Goal: Task Accomplishment & Management: Manage account settings

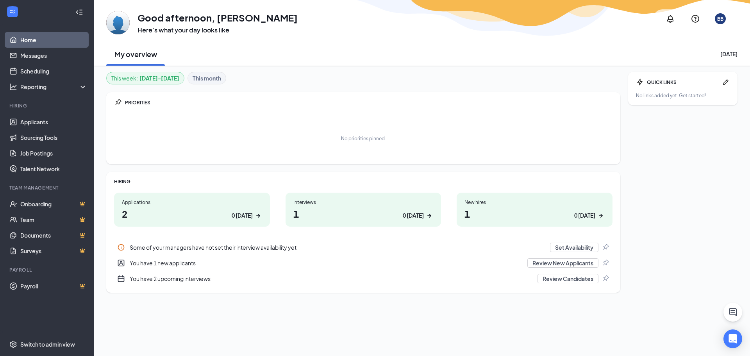
click at [161, 214] on h1 "2 0 [DATE]" at bounding box center [192, 213] width 140 height 13
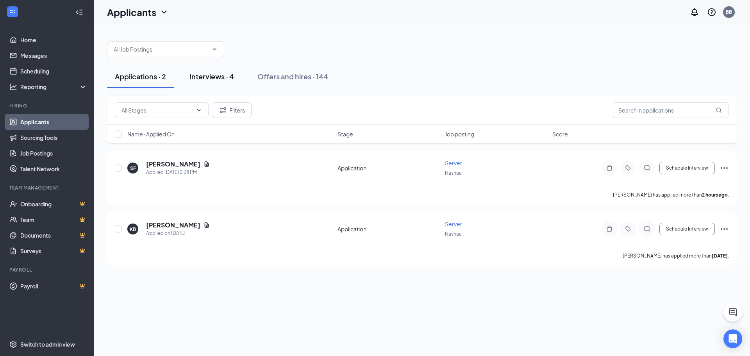
click at [208, 74] on div "Interviews · 4" at bounding box center [211, 76] width 45 height 10
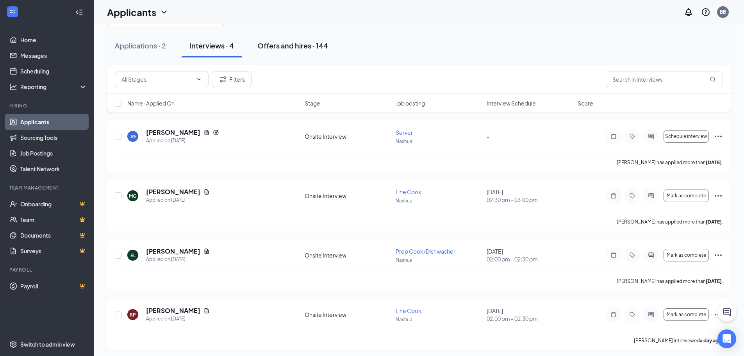
scroll to position [34, 0]
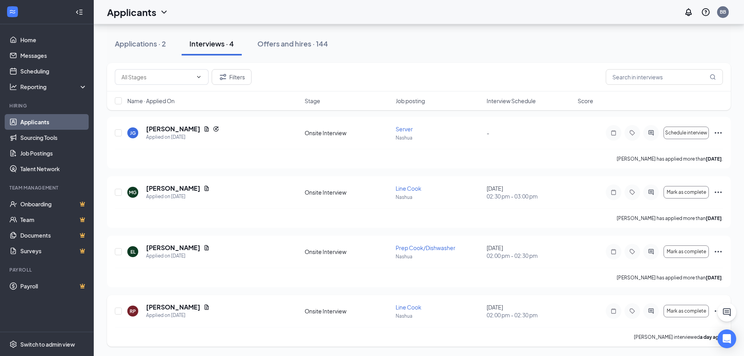
click at [716, 311] on icon "Ellipses" at bounding box center [718, 311] width 7 height 2
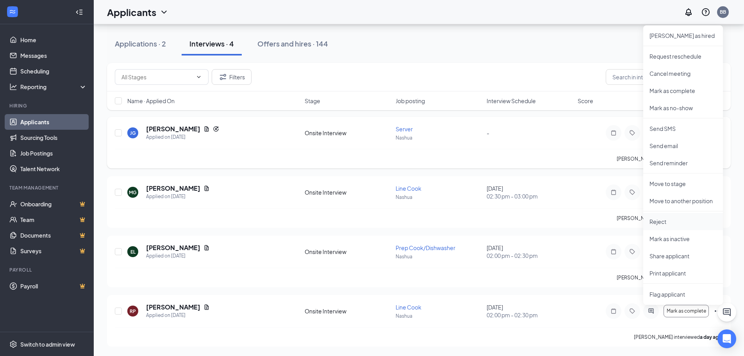
click at [692, 223] on p "Reject" at bounding box center [683, 222] width 67 height 8
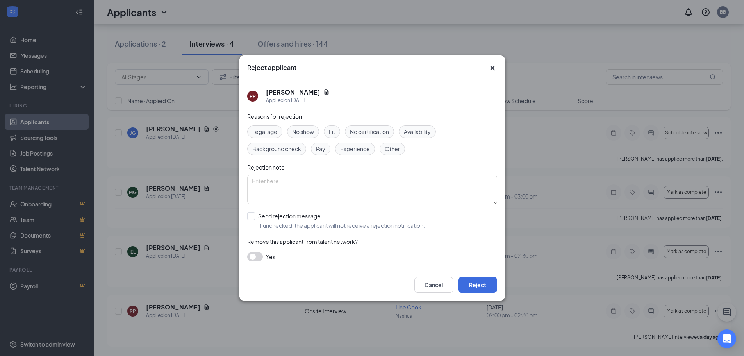
click at [302, 132] on span "No show" at bounding box center [303, 131] width 22 height 9
click at [481, 285] on button "Reject" at bounding box center [477, 285] width 39 height 16
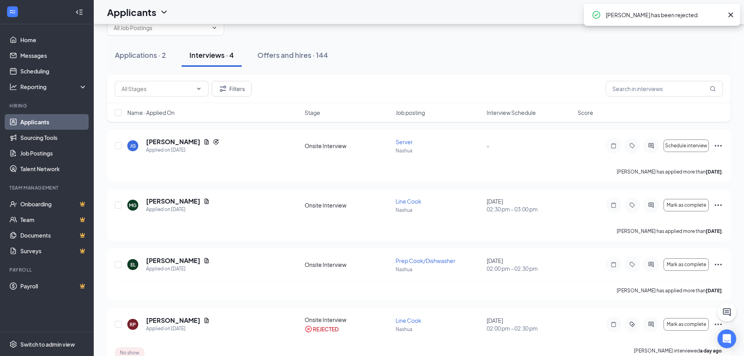
scroll to position [0, 0]
